Goal: Information Seeking & Learning: Compare options

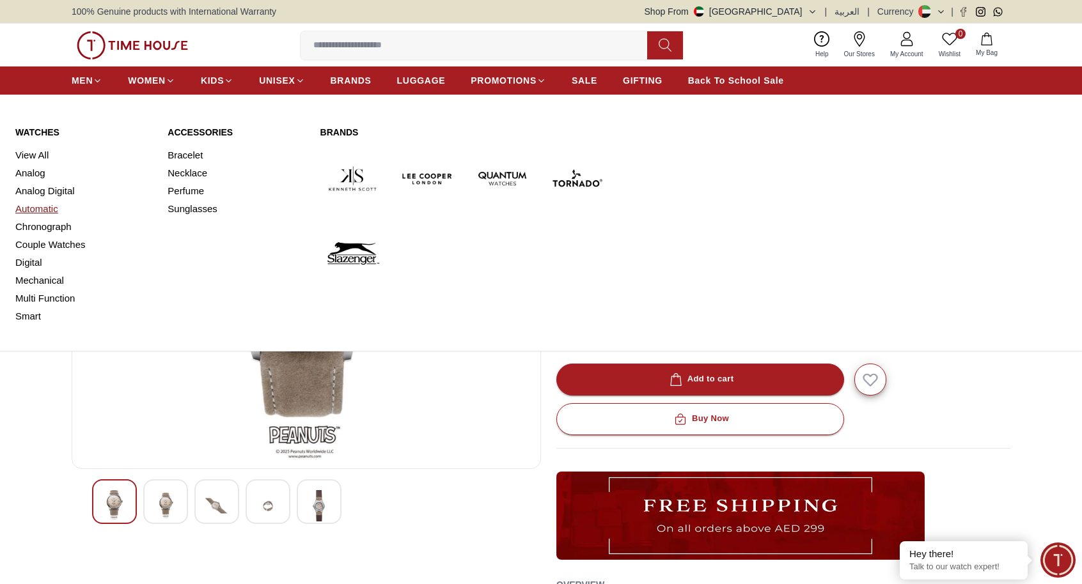
click at [43, 210] on link "Automatic" at bounding box center [83, 209] width 137 height 18
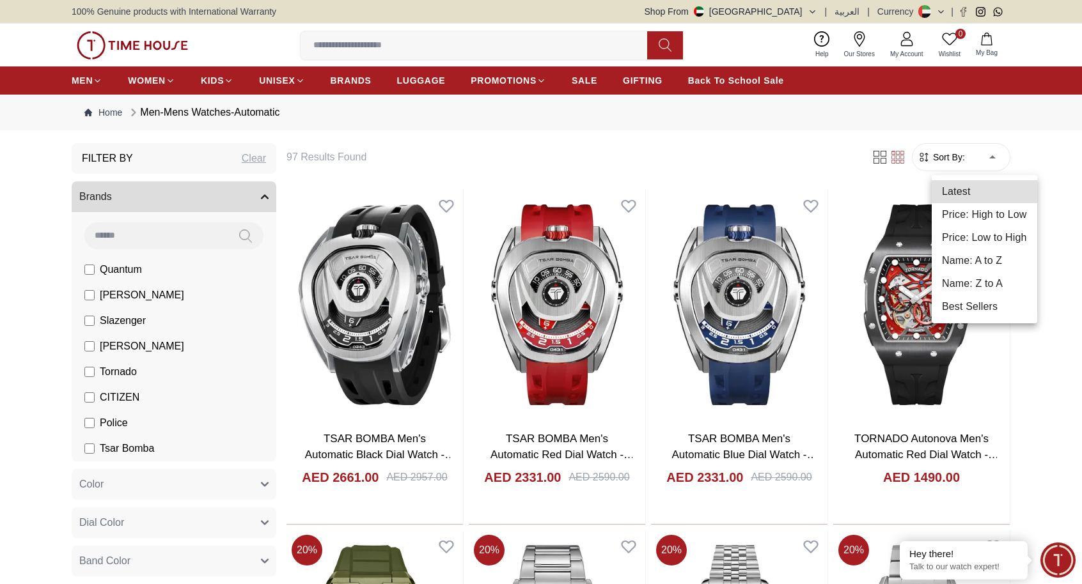
click at [967, 233] on li "Price: Low to High" at bounding box center [983, 237] width 105 height 23
type input "*"
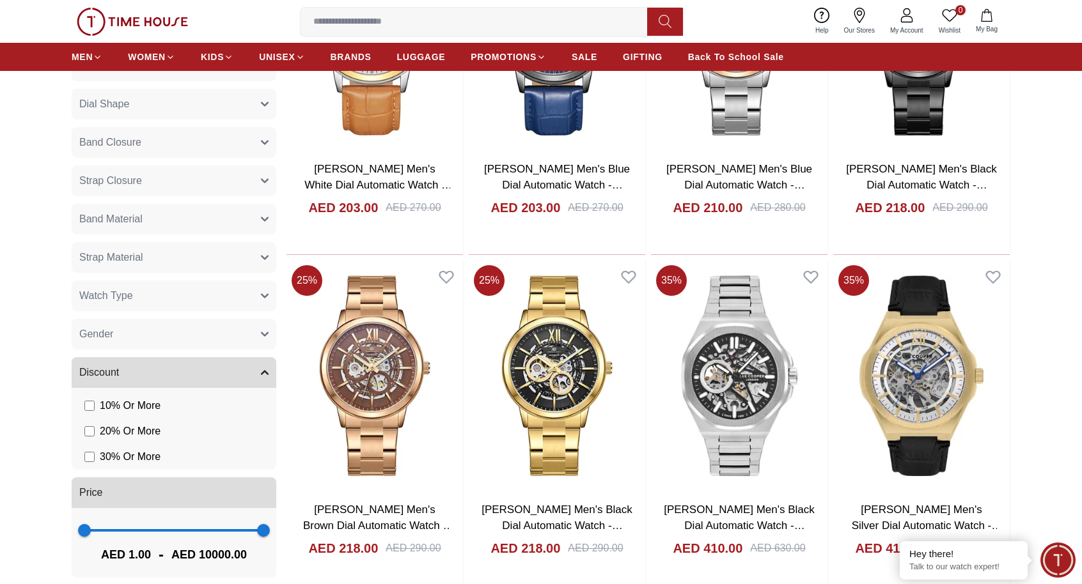
scroll to position [634, 0]
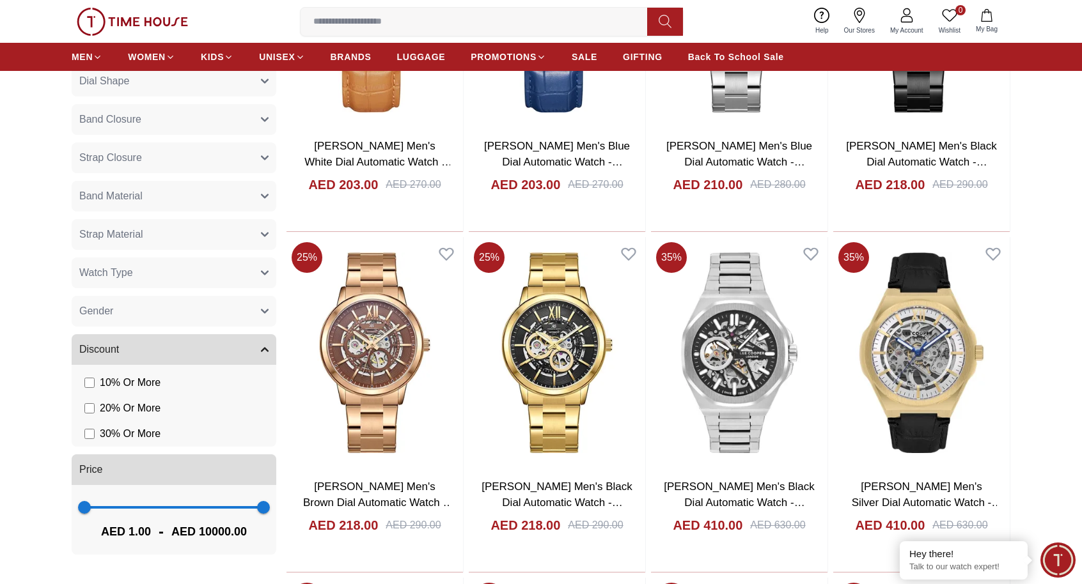
click at [111, 309] on span "Gender" at bounding box center [96, 311] width 34 height 15
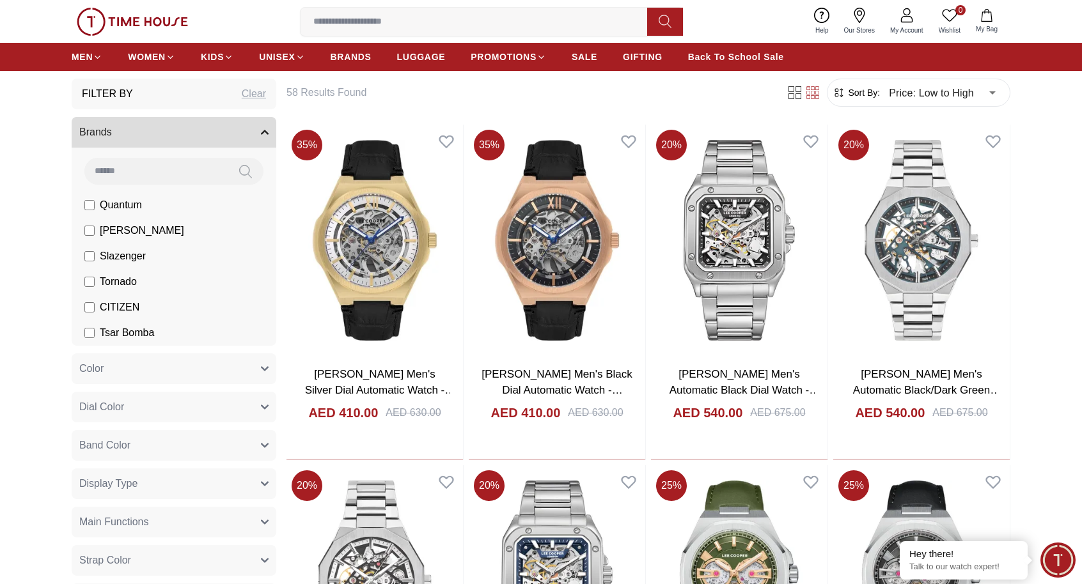
scroll to position [61, 0]
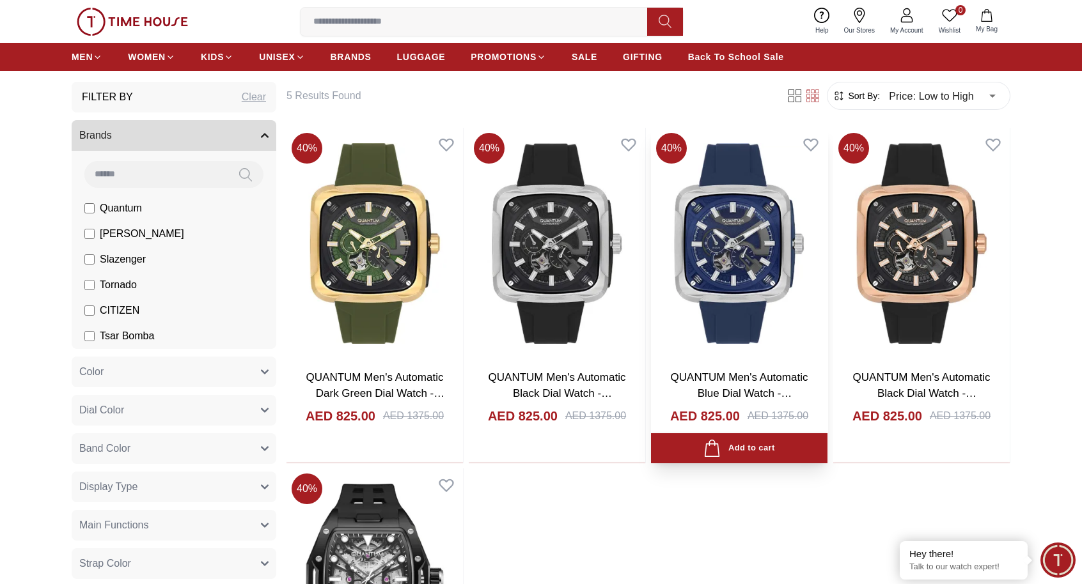
scroll to position [51, 0]
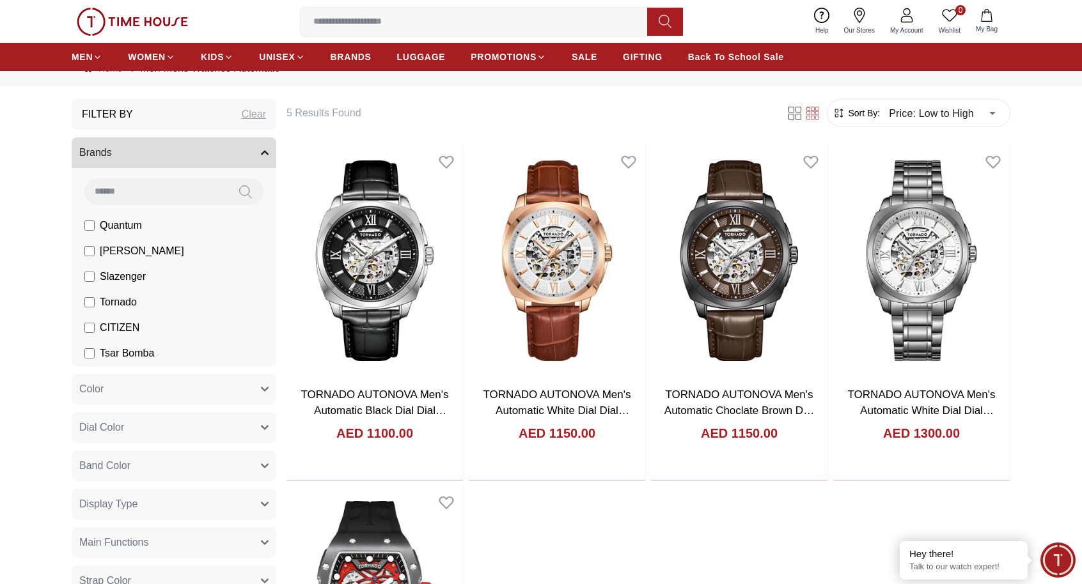
scroll to position [43, 0]
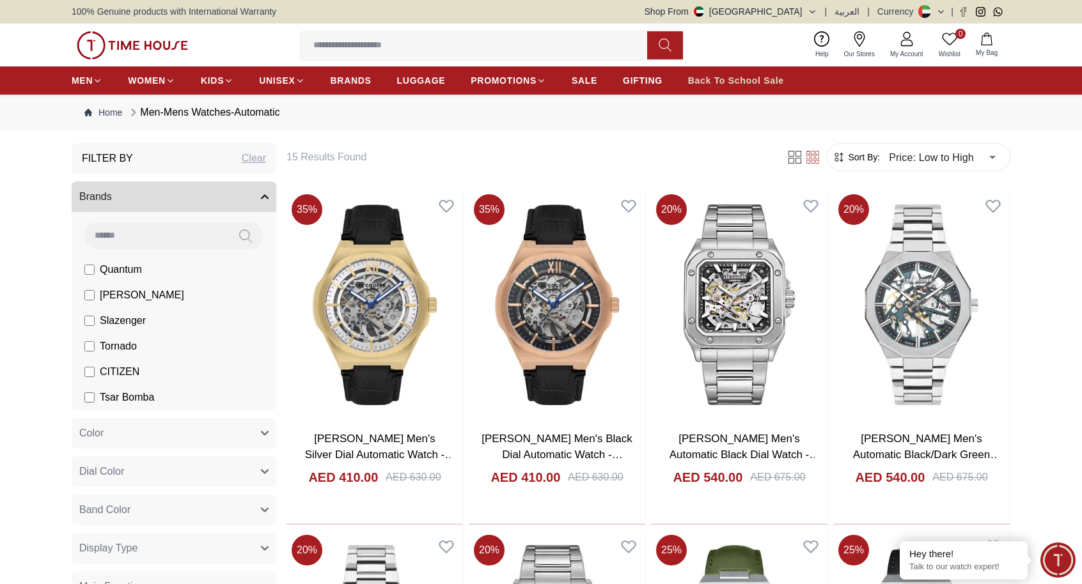
click at [733, 81] on span "Back To School Sale" at bounding box center [736, 80] width 96 height 13
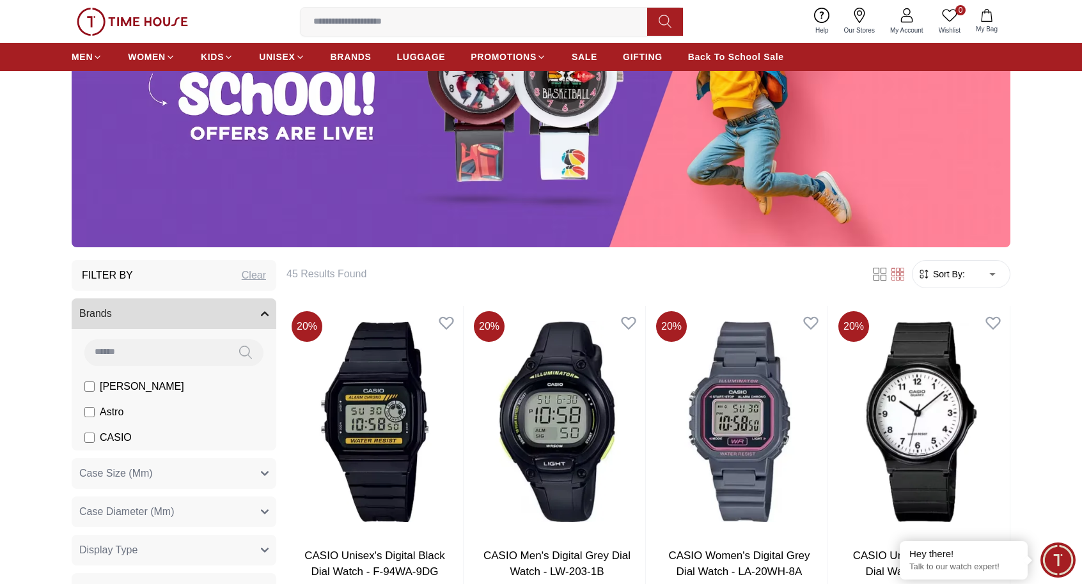
scroll to position [44, 0]
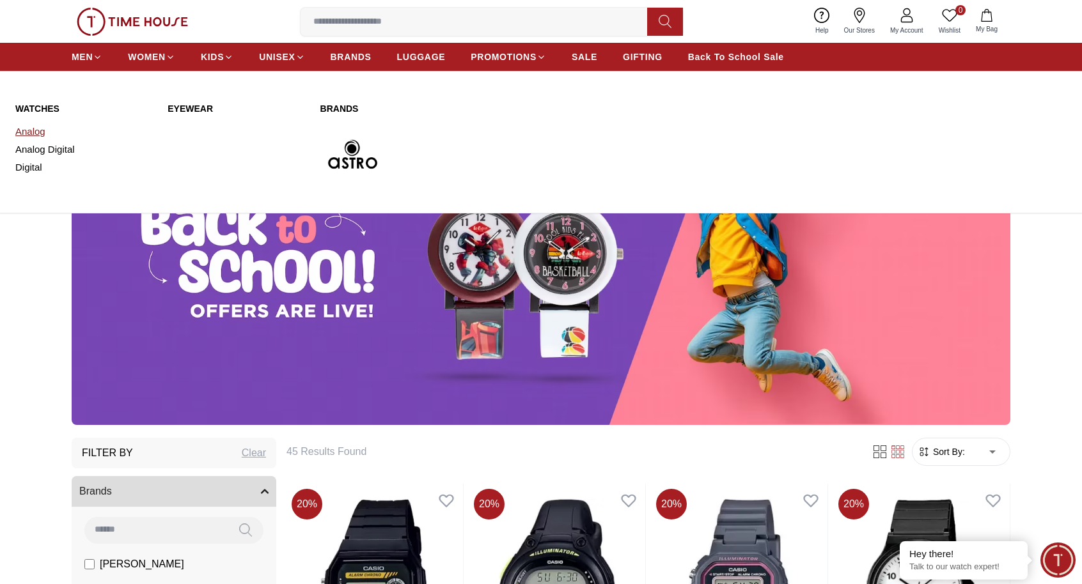
click at [32, 131] on link "Analog" at bounding box center [83, 132] width 137 height 18
